Goal: Task Accomplishment & Management: Complete application form

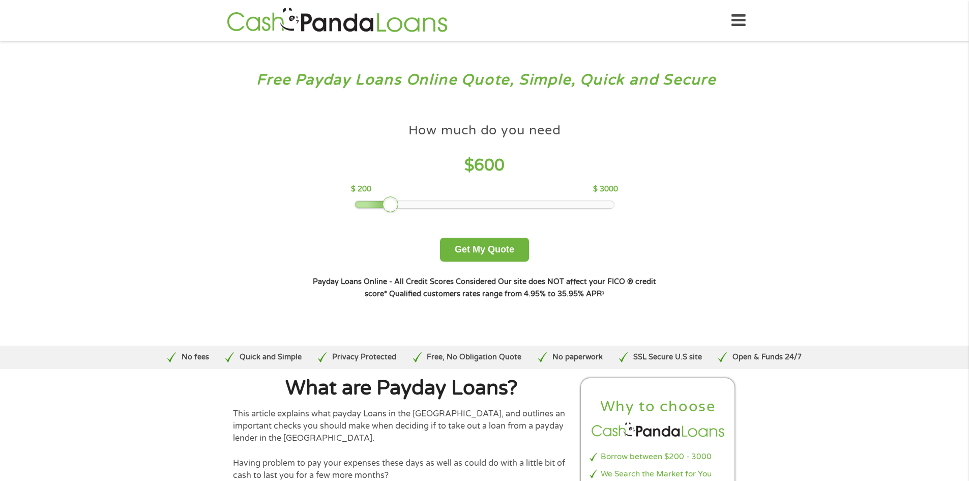
drag, startPoint x: 427, startPoint y: 208, endPoint x: 392, endPoint y: 208, distance: 34.6
click at [392, 208] on div at bounding box center [391, 204] width 16 height 16
click at [491, 246] on button "Get My Quote" at bounding box center [484, 250] width 89 height 24
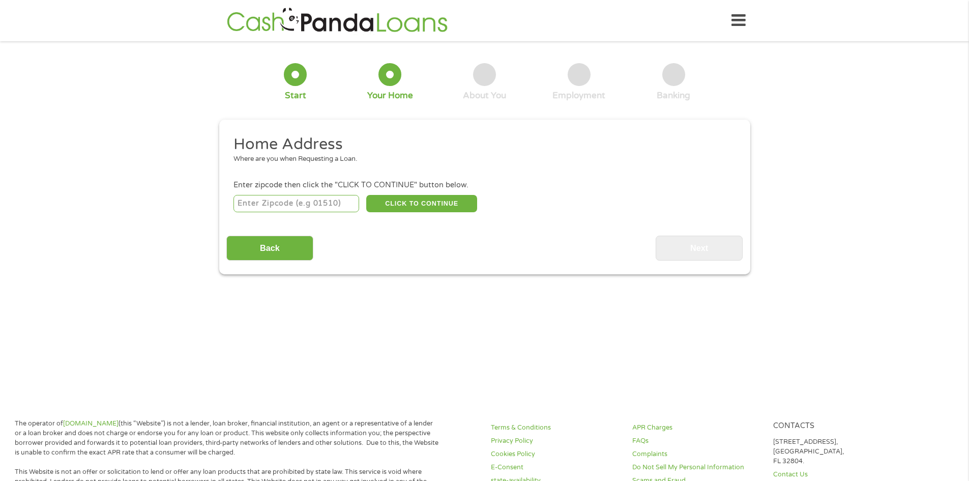
click at [275, 202] on input "number" at bounding box center [296, 203] width 126 height 17
type input "77066"
click at [437, 205] on button "CLICK TO CONTINUE" at bounding box center [421, 203] width 111 height 17
type input "77066"
type input "[GEOGRAPHIC_DATA]"
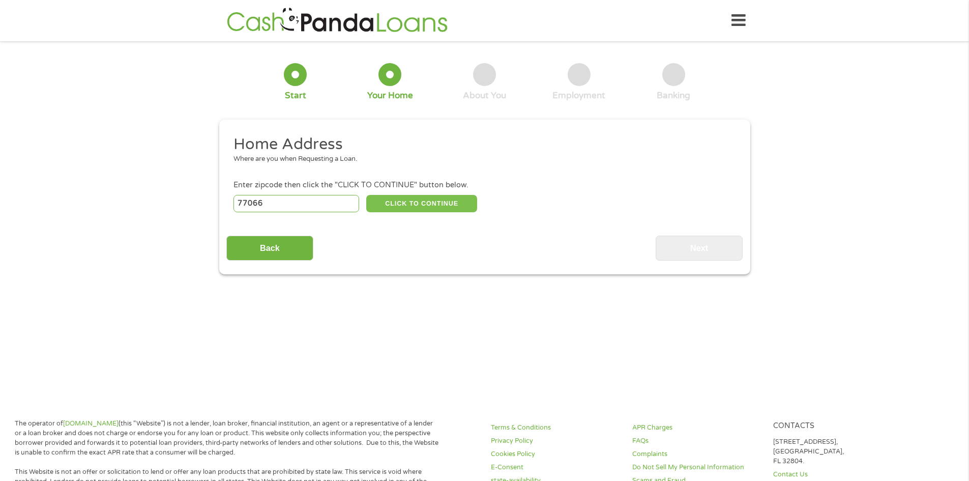
select select "[US_STATE]"
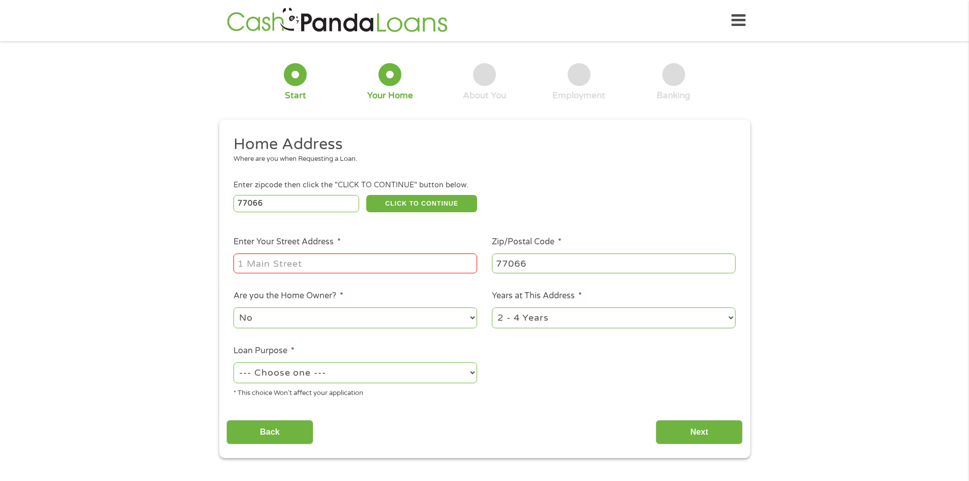
click at [287, 258] on input "Enter Your Street Address *" at bounding box center [355, 262] width 244 height 19
type input "[STREET_ADDRESS]"
click at [545, 312] on select "1 Year or less 1 - 2 Years 2 - 4 Years Over 4 Years" at bounding box center [614, 317] width 244 height 21
select select "12months"
click at [492, 307] on select "1 Year or less 1 - 2 Years 2 - 4 Years Over 4 Years" at bounding box center [614, 317] width 244 height 21
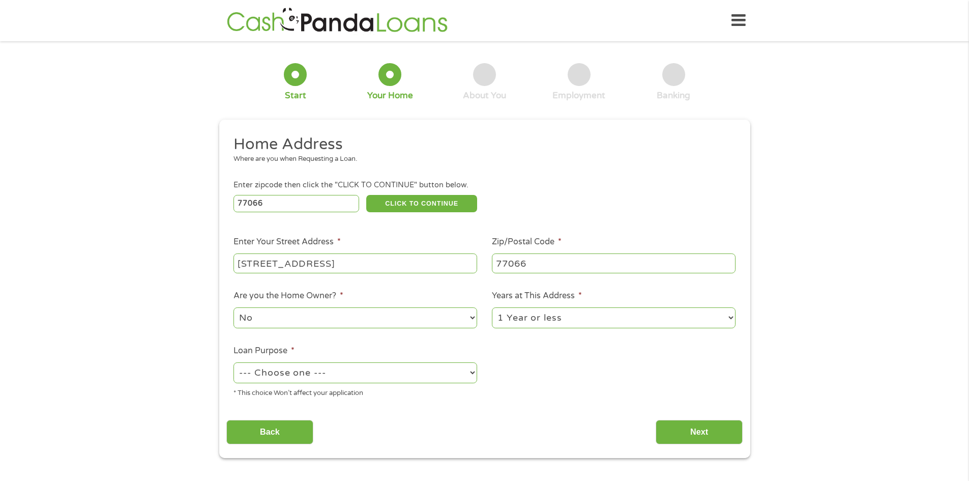
click at [283, 376] on select "--- Choose one --- Pay Bills Debt Consolidation Home Improvement Major Purchase…" at bounding box center [355, 372] width 244 height 21
select select "paybills"
click at [233, 362] on select "--- Choose one --- Pay Bills Debt Consolidation Home Improvement Major Purchase…" at bounding box center [355, 372] width 244 height 21
click at [283, 253] on div "[STREET_ADDRESS]" at bounding box center [355, 263] width 244 height 23
click at [700, 430] on input "Next" at bounding box center [699, 432] width 87 height 25
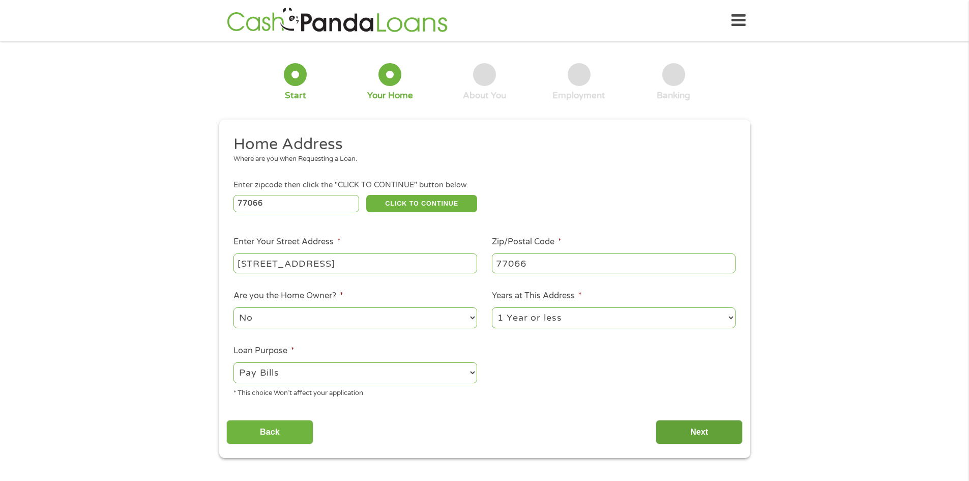
scroll to position [4, 4]
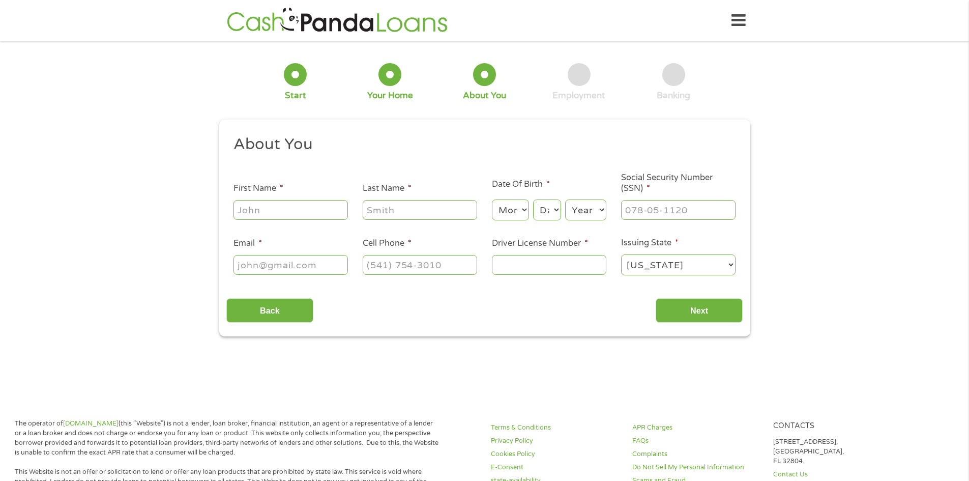
drag, startPoint x: 277, startPoint y: 215, endPoint x: 277, endPoint y: 202, distance: 12.2
click at [277, 215] on input "First Name *" at bounding box center [290, 209] width 114 height 19
type input "[PERSON_NAME]"
click at [518, 213] on select "Month 1 2 3 4 5 6 7 8 9 10 11 12" at bounding box center [510, 209] width 37 height 21
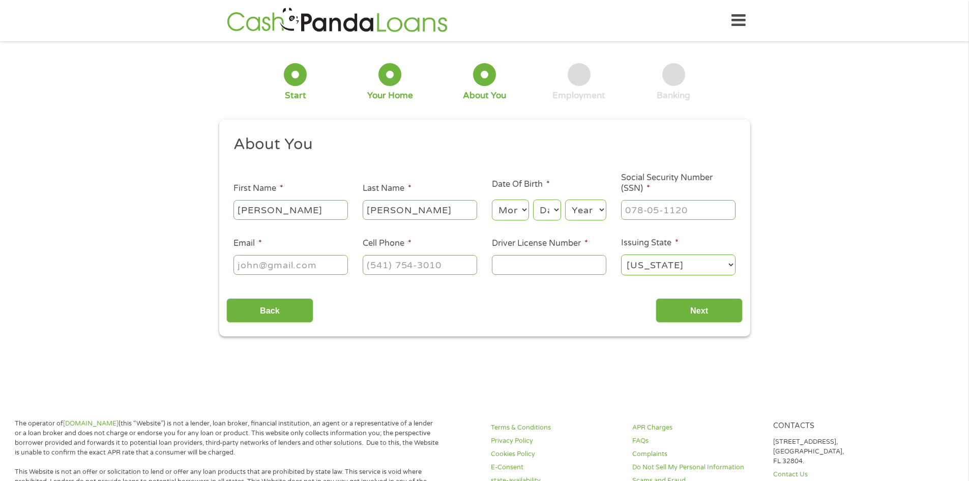
select select "9"
click at [492, 199] on select "Month 1 2 3 4 5 6 7 8 9 10 11 12" at bounding box center [510, 209] width 37 height 21
click at [550, 212] on select "Day 1 2 3 4 5 6 7 8 9 10 11 12 13 14 15 16 17 18 19 20 21 22 23 24 25 26 27 28 …" at bounding box center [546, 209] width 27 height 21
select select "18"
click at [533, 199] on select "Day 1 2 3 4 5 6 7 8 9 10 11 12 13 14 15 16 17 18 19 20 21 22 23 24 25 26 27 28 …" at bounding box center [546, 209] width 27 height 21
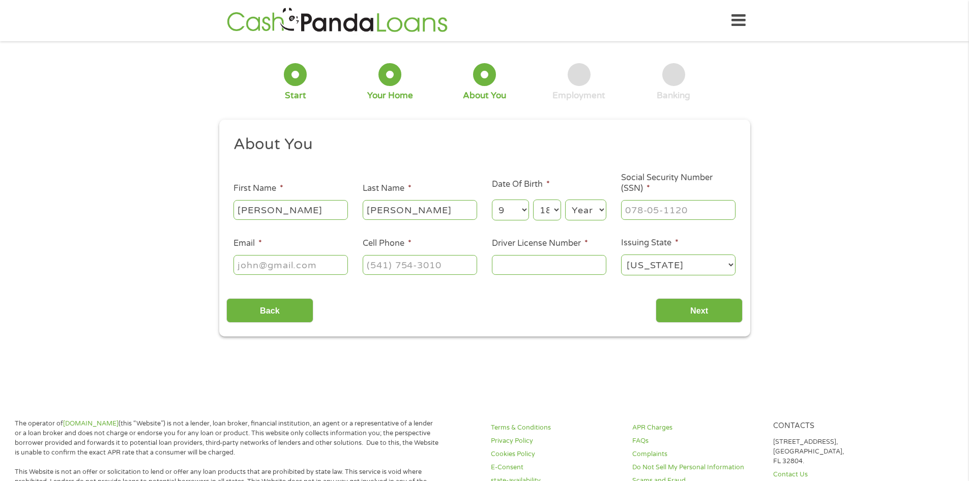
click at [572, 209] on select "Year [DATE] 2006 2005 2004 2003 2002 2001 2000 1999 1998 1997 1996 1995 1994 19…" at bounding box center [585, 209] width 41 height 21
select select "1981"
click at [565, 199] on select "Year [DATE] 2006 2005 2004 2003 2002 2001 2000 1999 1998 1997 1996 1995 1994 19…" at bounding box center [585, 209] width 41 height 21
click at [652, 211] on input "___-__-____" at bounding box center [678, 209] width 114 height 19
type input "158-78-1811"
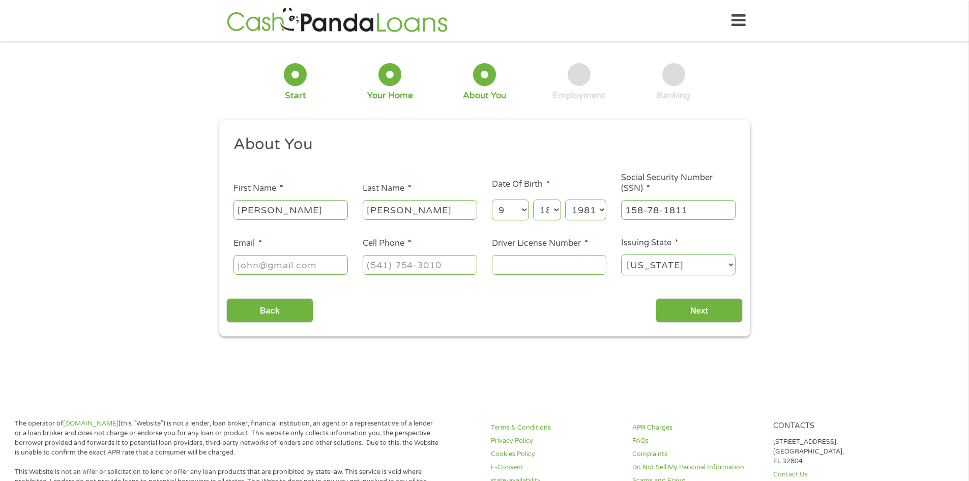
click at [269, 270] on input "Email *" at bounding box center [290, 264] width 114 height 19
type input "[EMAIL_ADDRESS][DOMAIN_NAME]"
type input "[PHONE_NUMBER]"
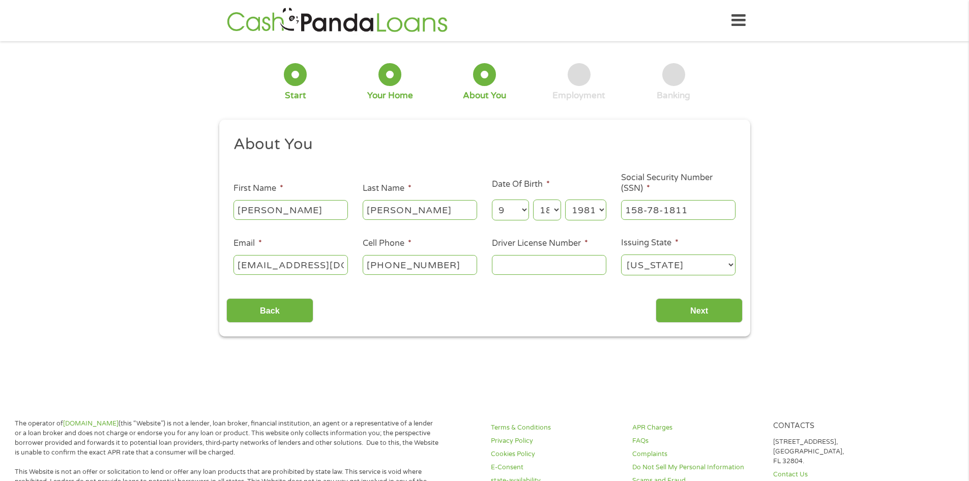
click at [529, 270] on input "Driver License Number *" at bounding box center [549, 264] width 114 height 19
type input "20782906"
click at [730, 307] on input "Next" at bounding box center [699, 310] width 87 height 25
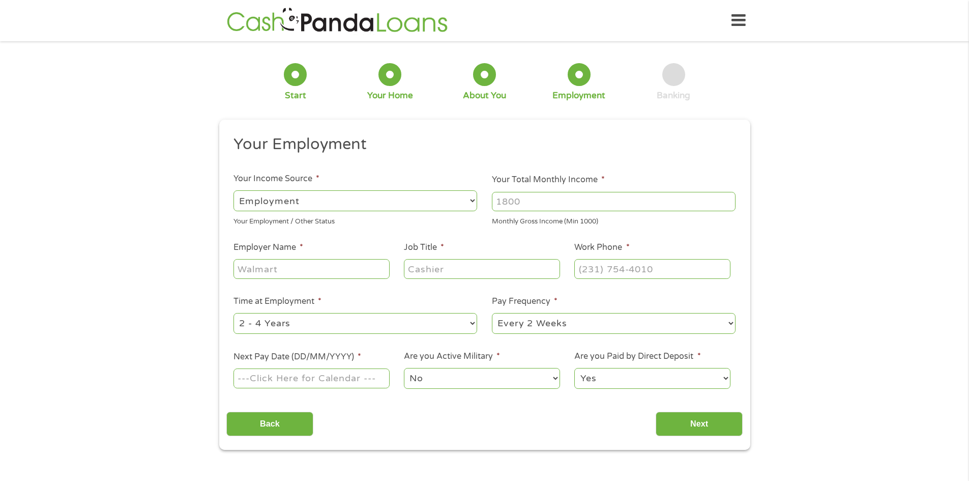
click at [562, 197] on input "Your Total Monthly Income *" at bounding box center [614, 201] width 244 height 19
drag, startPoint x: 562, startPoint y: 197, endPoint x: 485, endPoint y: 199, distance: 76.3
click at [485, 199] on li "Your Total Monthly Income * 4000 Monthly Gross Income (Min 1000)" at bounding box center [614, 199] width 258 height 53
type input "5000"
click at [301, 270] on input "Employer Name *" at bounding box center [311, 268] width 156 height 19
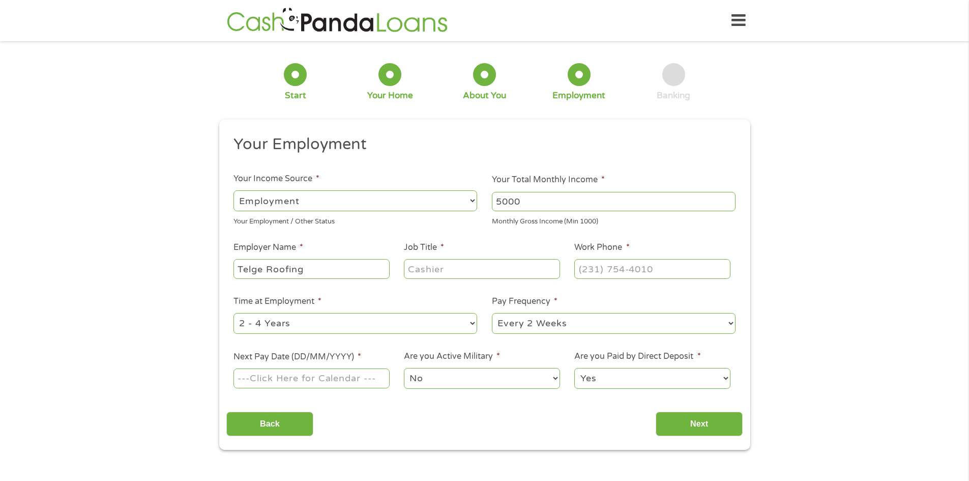
type input "Telge Roofing"
type input "Operations Manager"
click at [585, 263] on input "(___) ___-____" at bounding box center [652, 268] width 156 height 19
type input "[PHONE_NUMBER]"
click at [293, 322] on select "--- Choose one --- 1 Year or less 1 - 2 Years 2 - 4 Years Over 4 Years" at bounding box center [355, 323] width 244 height 21
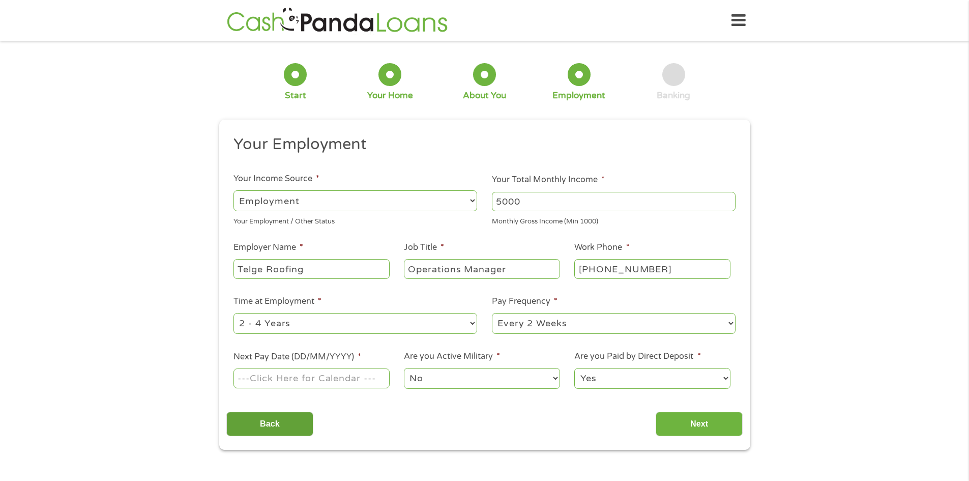
select select "60months"
click at [233, 313] on select "--- Choose one --- 1 Year or less 1 - 2 Years 2 - 4 Years Over 4 Years" at bounding box center [355, 323] width 244 height 21
click at [287, 383] on input "Next Pay Date (DD/MM/YYYY) *" at bounding box center [311, 377] width 156 height 19
click at [330, 381] on input "Next Pay Date (DD/MM/YYYY) *" at bounding box center [311, 377] width 156 height 19
click at [286, 385] on input "Next Pay Date (DD/MM/YYYY) *" at bounding box center [311, 377] width 156 height 19
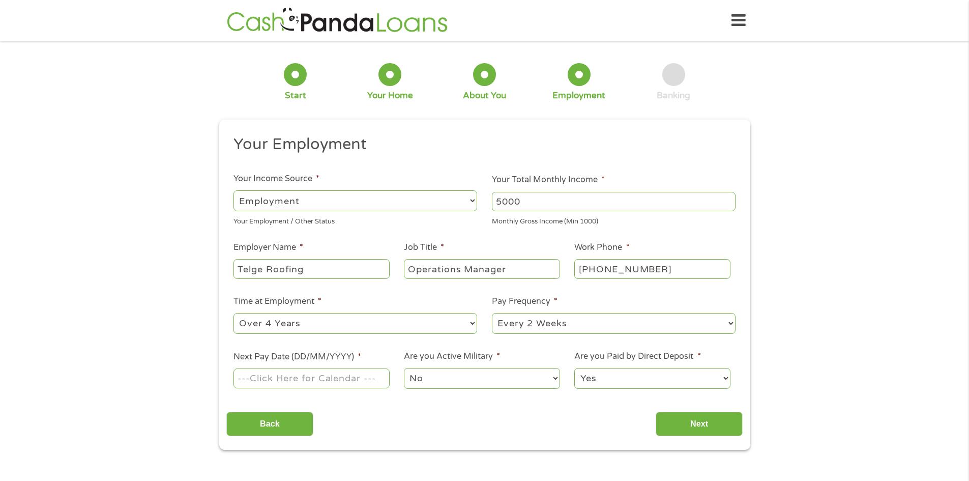
click at [345, 360] on label "Next Pay Date (DD/MM/YYYY) *" at bounding box center [297, 356] width 128 height 11
click at [345, 368] on input "Next Pay Date (DD/MM/YYYY) *" at bounding box center [311, 377] width 156 height 19
drag, startPoint x: 338, startPoint y: 357, endPoint x: 296, endPoint y: 356, distance: 42.2
click at [335, 357] on label "Next Pay Date (DD/MM/YYYY) *" at bounding box center [297, 356] width 128 height 11
click at [296, 356] on label "Next Pay Date (DD/MM/YYYY) *" at bounding box center [297, 356] width 128 height 11
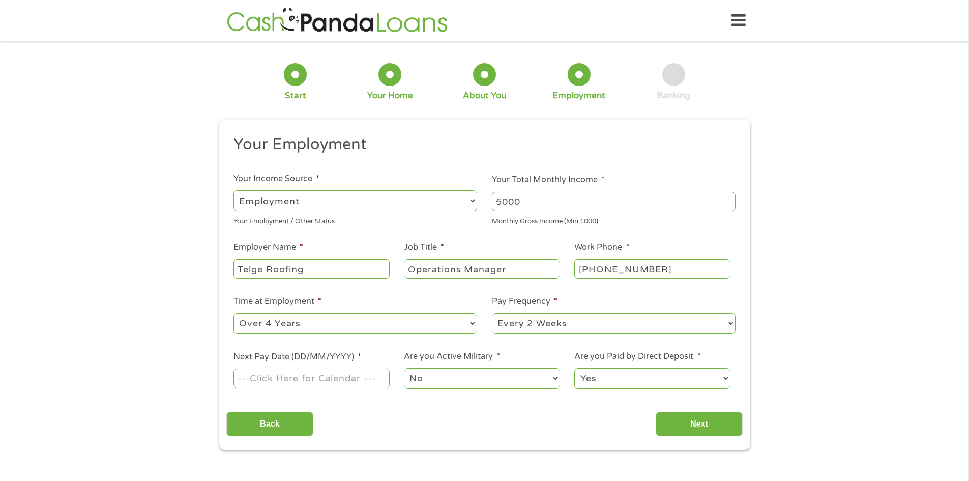
click at [296, 368] on input "Next Pay Date (DD/MM/YYYY) *" at bounding box center [311, 377] width 156 height 19
click at [269, 373] on input "Next Pay Date (DD/MM/YYYY) *" at bounding box center [311, 377] width 156 height 19
type input "[DATE]"
click at [703, 424] on input "Next" at bounding box center [699, 423] width 87 height 25
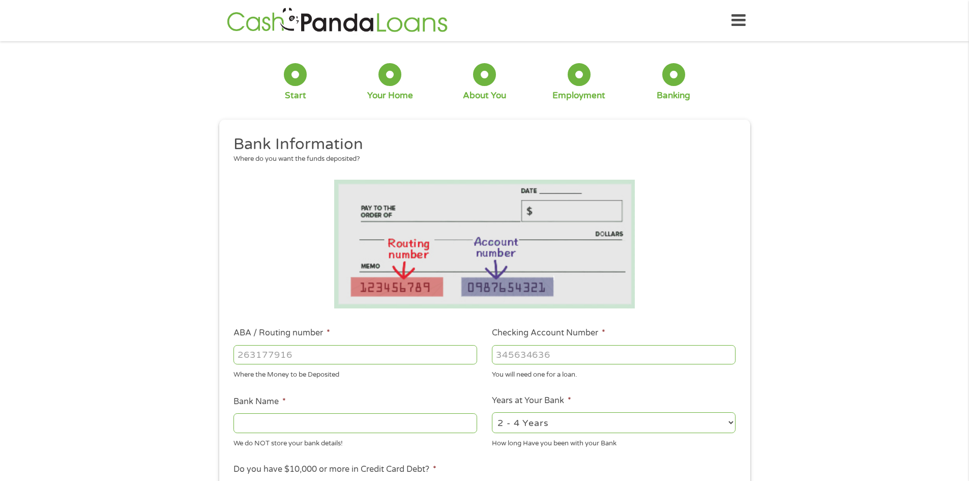
click at [275, 357] on input "ABA / Routing number *" at bounding box center [355, 354] width 244 height 19
type input "031176110"
type input "CAPITAL ONE NA"
type input "031176110"
click at [503, 355] on input "Checking Account Number *" at bounding box center [614, 354] width 244 height 19
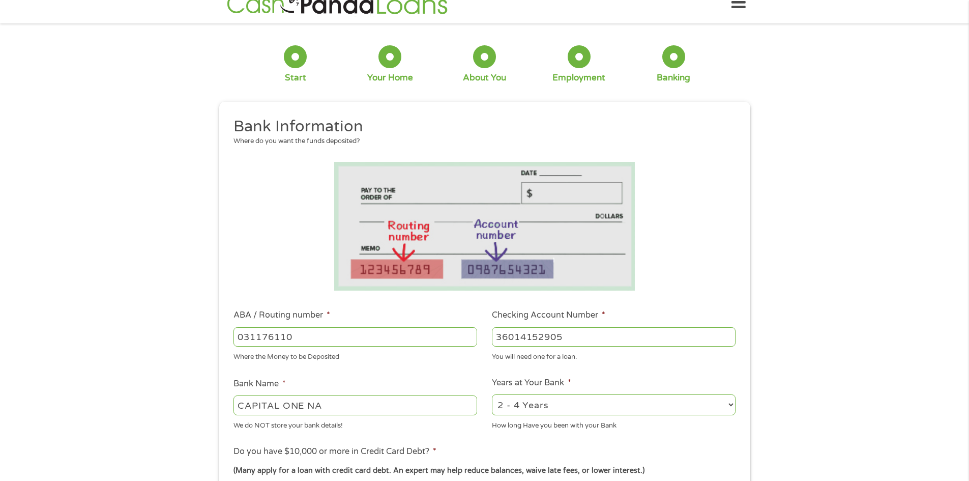
scroll to position [51, 0]
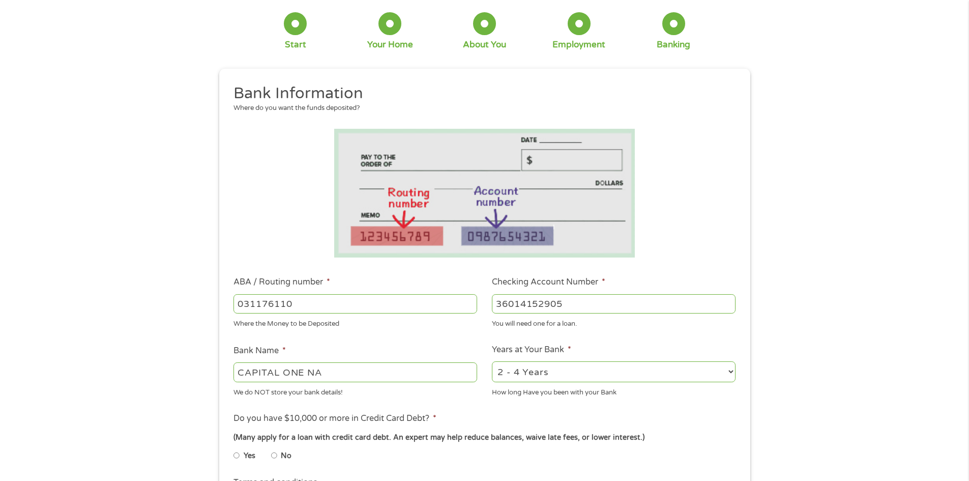
type input "36014152905"
click at [525, 375] on select "2 - 4 Years 6 - 12 Months 1 - 2 Years Over 4 Years" at bounding box center [614, 371] width 244 height 21
select select "60months"
click at [492, 361] on select "2 - 4 Years 6 - 12 Months 1 - 2 Years Over 4 Years" at bounding box center [614, 371] width 244 height 21
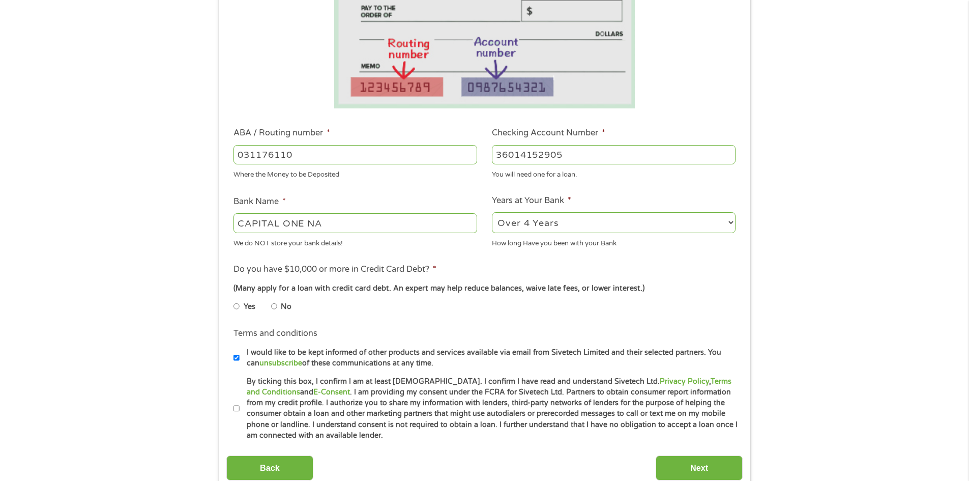
scroll to position [203, 0]
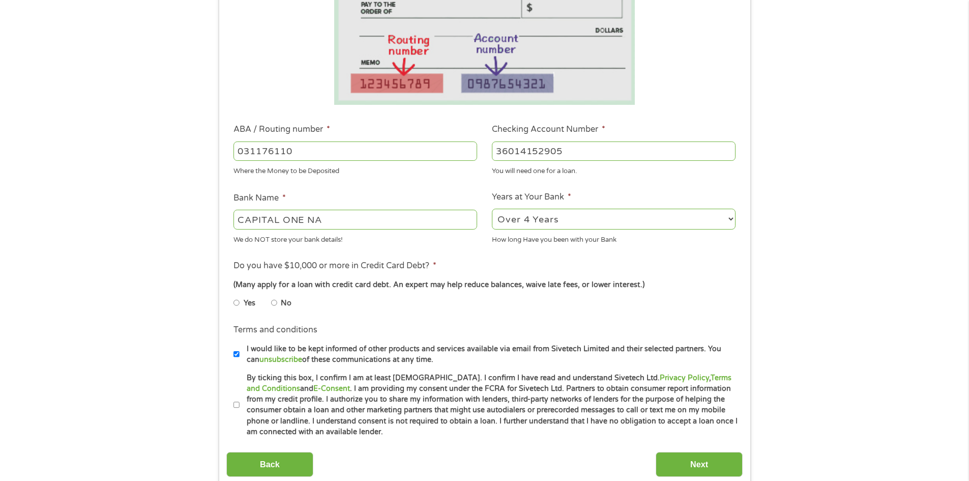
click at [275, 303] on input "No" at bounding box center [274, 303] width 6 height 16
radio input "true"
click at [237, 405] on input "By ticking this box, I confirm I am at least [DEMOGRAPHIC_DATA]. I confirm I ha…" at bounding box center [236, 405] width 6 height 16
checkbox input "true"
click at [238, 353] on input "I would like to be kept informed of other products and services available via e…" at bounding box center [236, 354] width 6 height 16
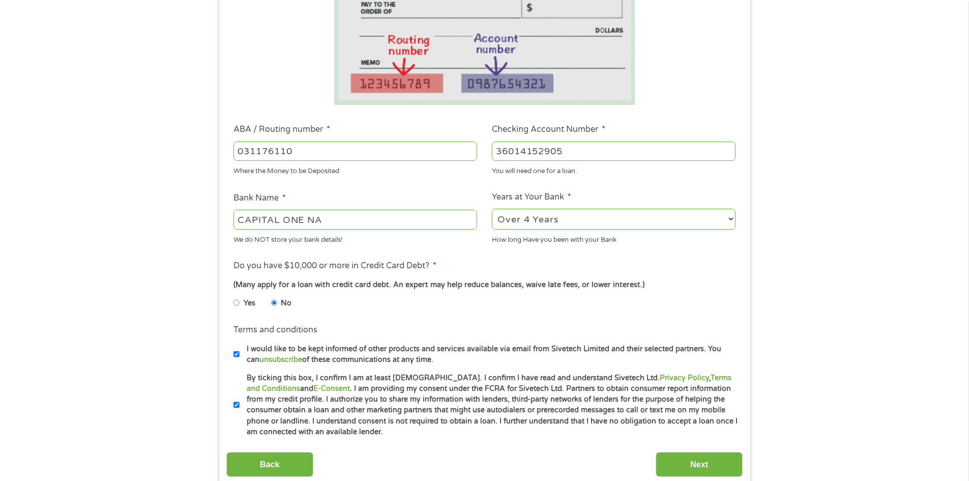
checkbox input "false"
click at [708, 462] on input "Next" at bounding box center [699, 464] width 87 height 25
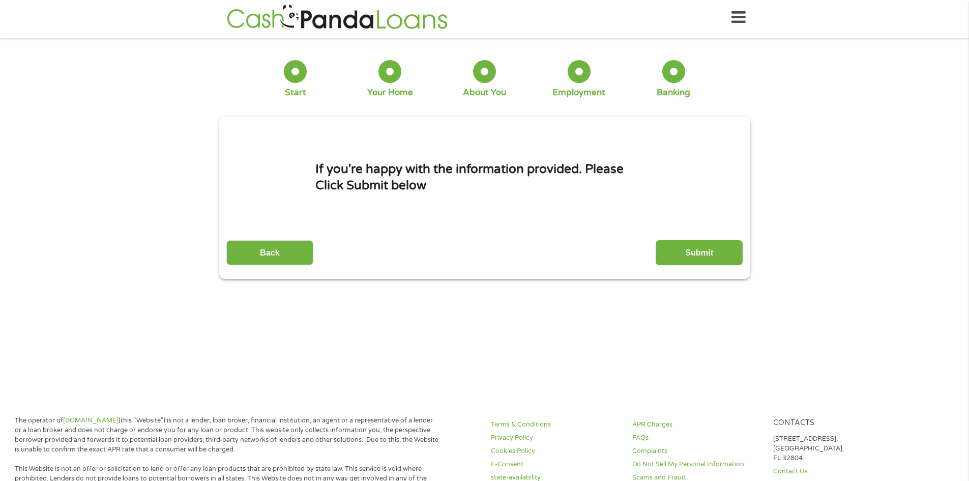
scroll to position [0, 0]
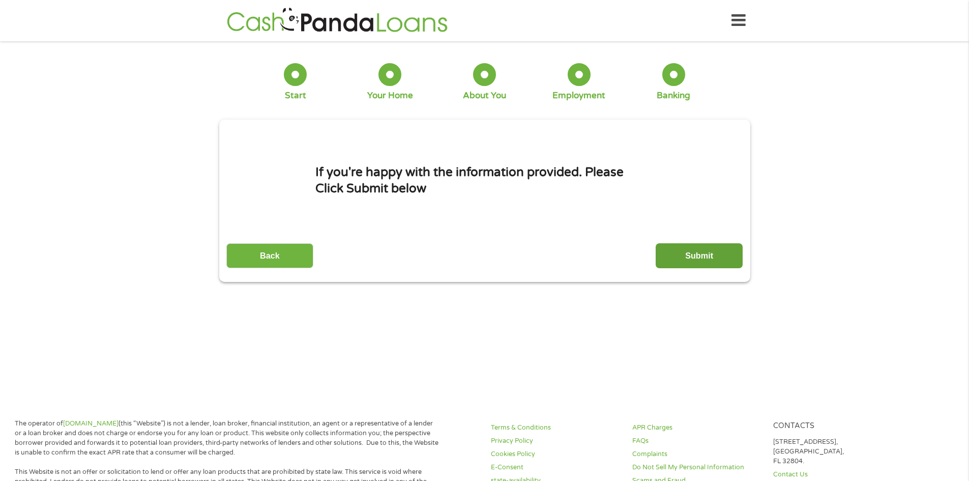
click at [708, 250] on input "Submit" at bounding box center [699, 255] width 87 height 25
